Goal: Transaction & Acquisition: Download file/media

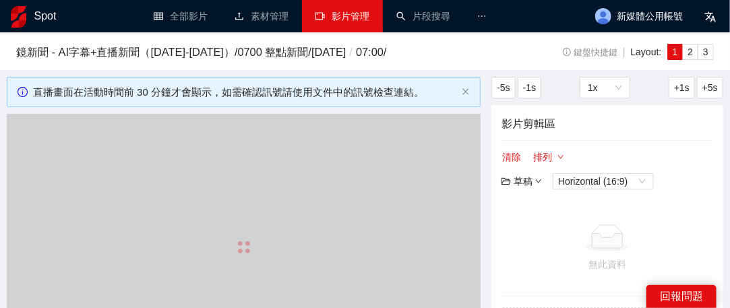
click at [340, 22] on link "影片管理" at bounding box center [342, 16] width 54 height 11
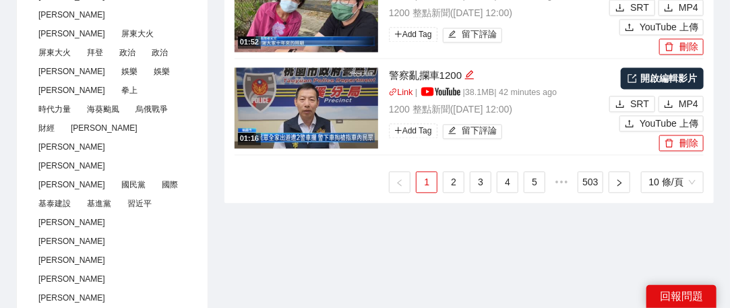
scroll to position [944, 0]
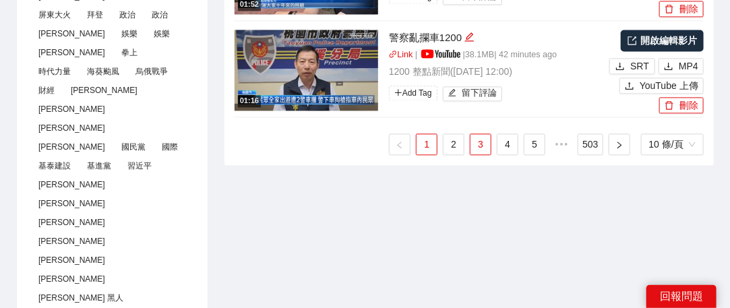
click at [485, 142] on link "3" at bounding box center [480, 144] width 20 height 20
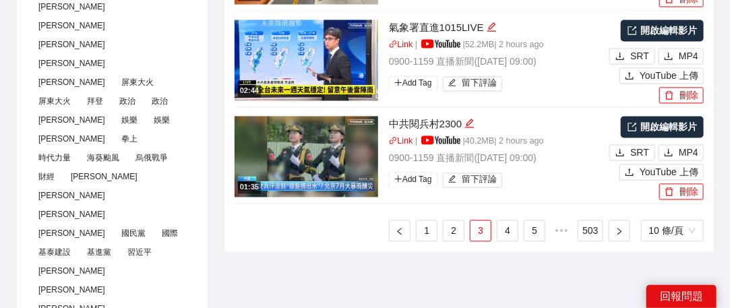
scroll to position [876, 0]
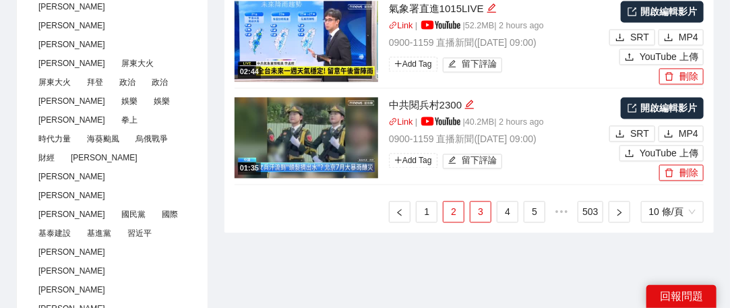
click at [454, 210] on link "2" at bounding box center [453, 212] width 20 height 20
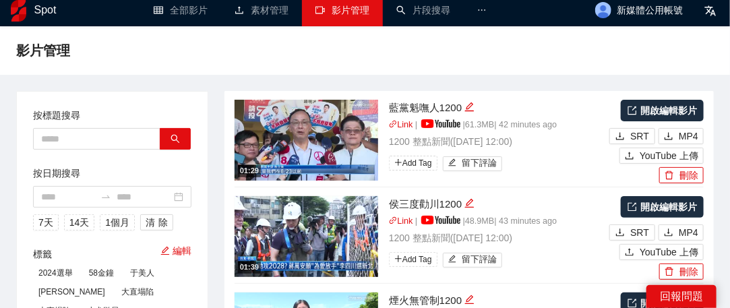
scroll to position [0, 0]
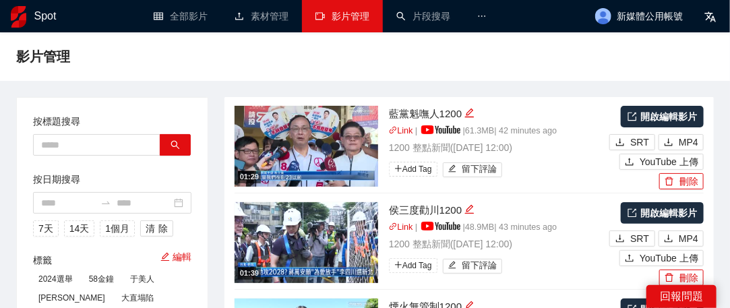
click at [691, 237] on span "MP4" at bounding box center [689, 238] width 20 height 15
click at [681, 138] on span "MP4" at bounding box center [689, 142] width 20 height 15
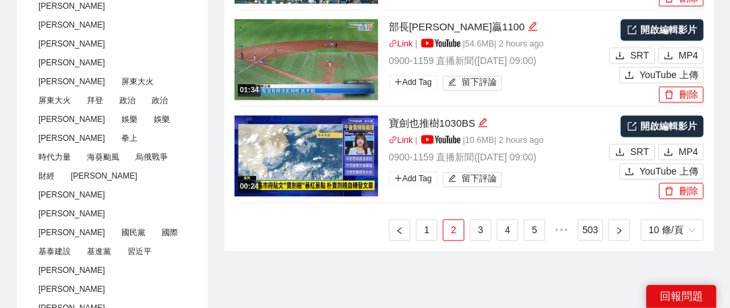
scroll to position [876, 0]
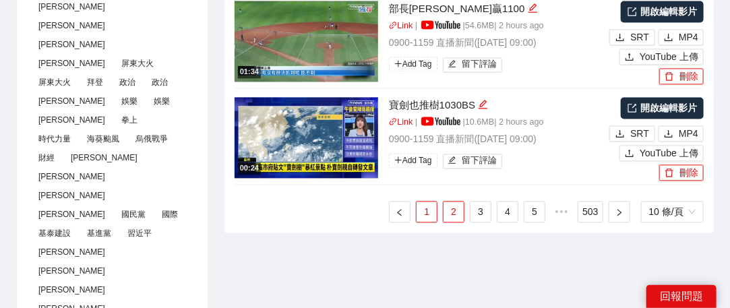
click at [427, 211] on link "1" at bounding box center [427, 212] width 20 height 20
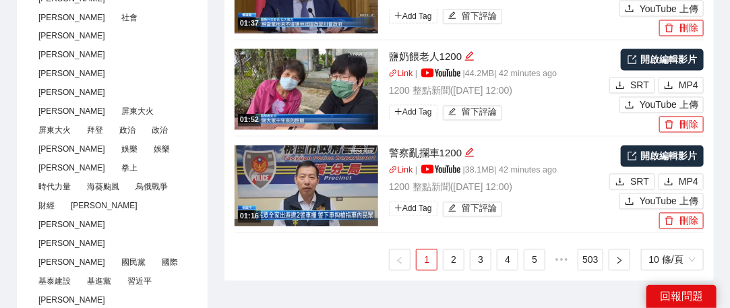
scroll to position [809, 0]
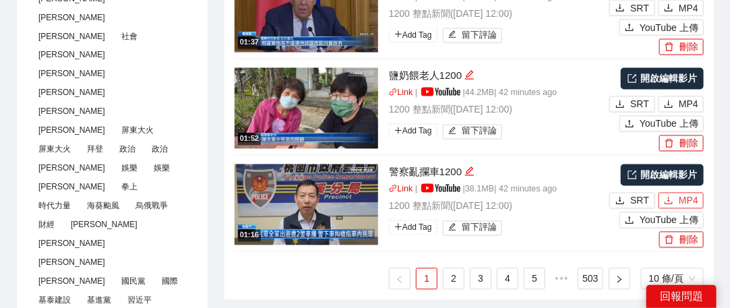
click at [683, 200] on span "MP4" at bounding box center [689, 200] width 20 height 15
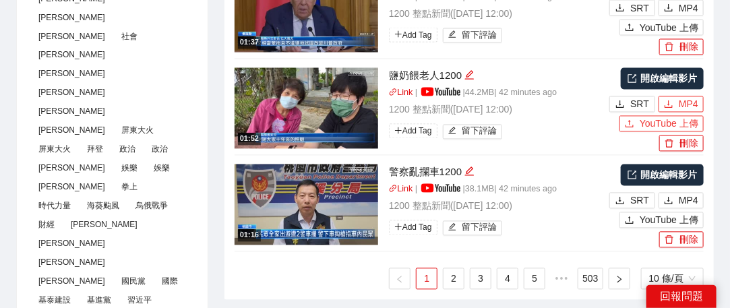
drag, startPoint x: 691, startPoint y: 100, endPoint x: 667, endPoint y: 114, distance: 28.1
click at [691, 100] on span "MP4" at bounding box center [689, 104] width 20 height 15
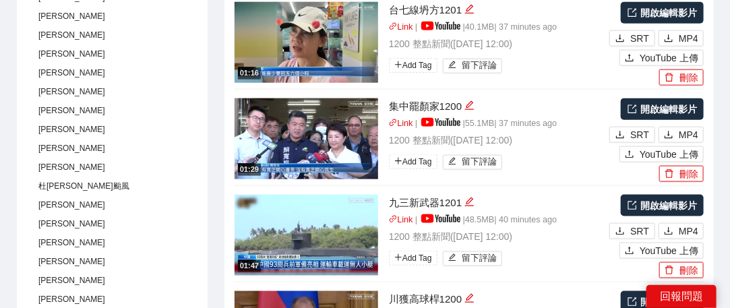
scroll to position [472, 0]
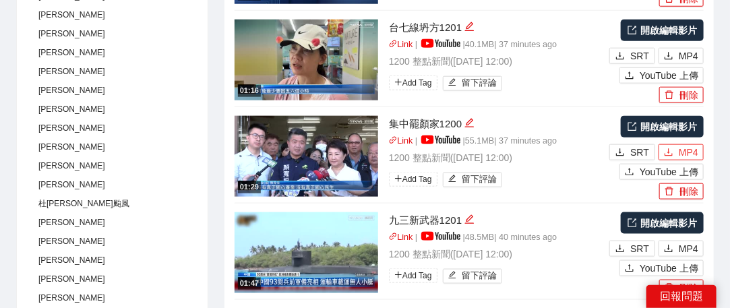
click at [683, 147] on span "MP4" at bounding box center [689, 152] width 20 height 15
